Goal: Register for event/course

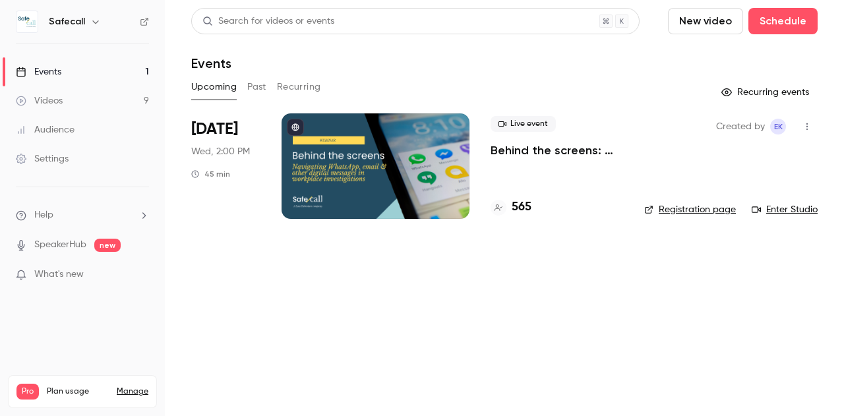
click at [789, 208] on link "Enter Studio" at bounding box center [785, 209] width 66 height 13
click at [787, 209] on link "Enter Studio" at bounding box center [785, 209] width 66 height 13
click at [802, 213] on link "Enter Studio" at bounding box center [785, 209] width 66 height 13
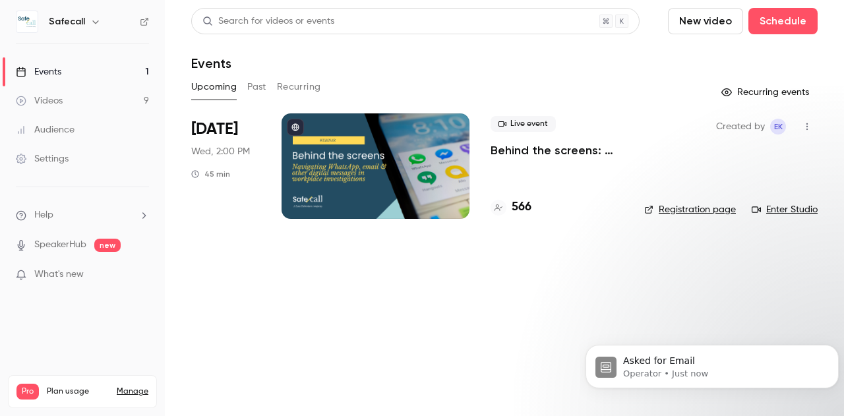
click at [786, 205] on link "Enter Studio" at bounding box center [785, 209] width 66 height 13
